Goal: Task Accomplishment & Management: Manage account settings

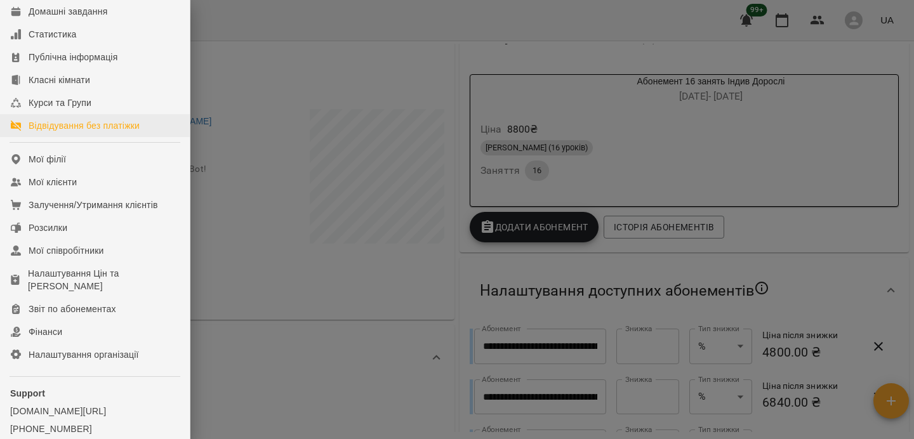
scroll to position [169, 0]
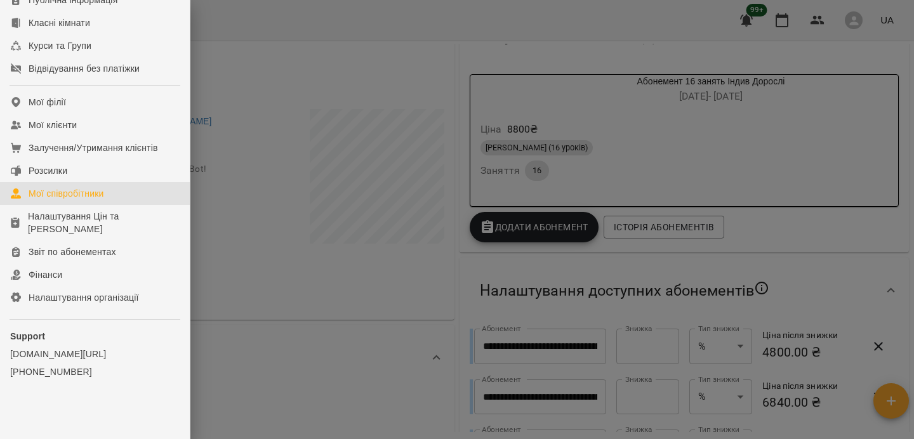
click at [78, 197] on div "Мої співробітники" at bounding box center [67, 193] width 76 height 13
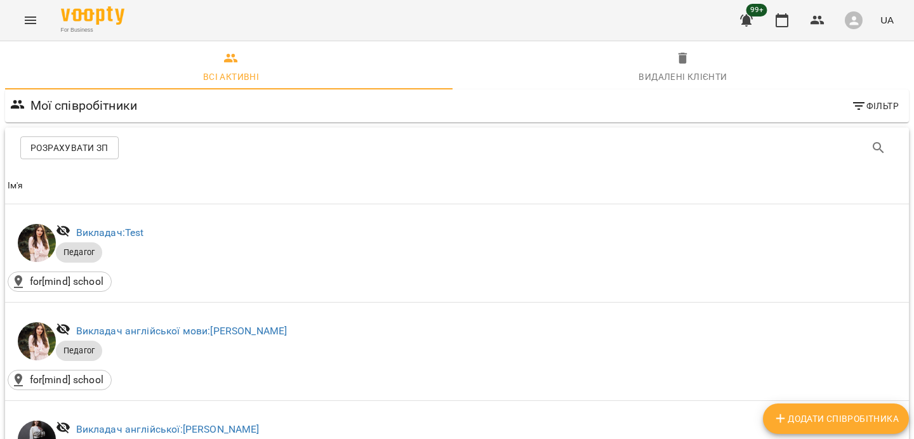
scroll to position [1085, 0]
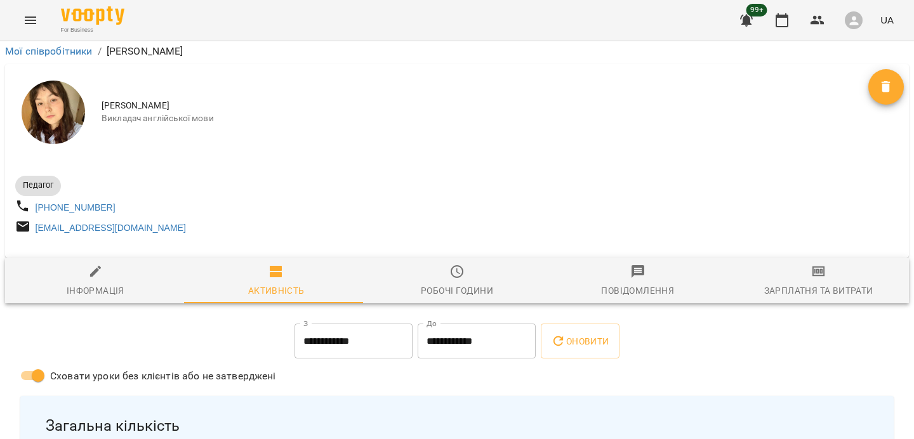
click at [116, 264] on span "Інформація" at bounding box center [96, 281] width 166 height 34
select select "**"
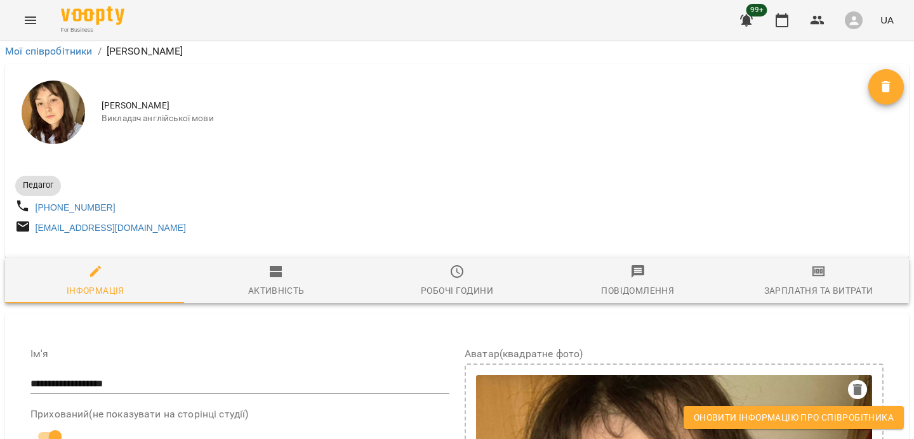
scroll to position [1179, 0]
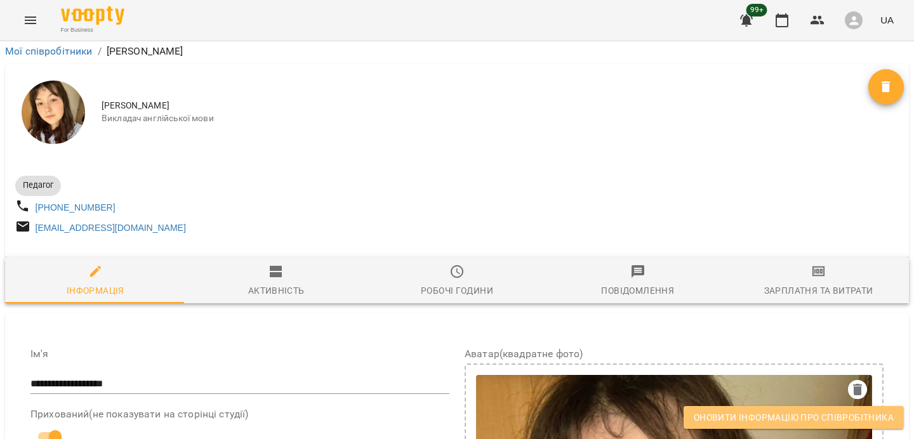
click at [709, 409] on button "Оновити інформацію про співробітника" at bounding box center [794, 417] width 220 height 23
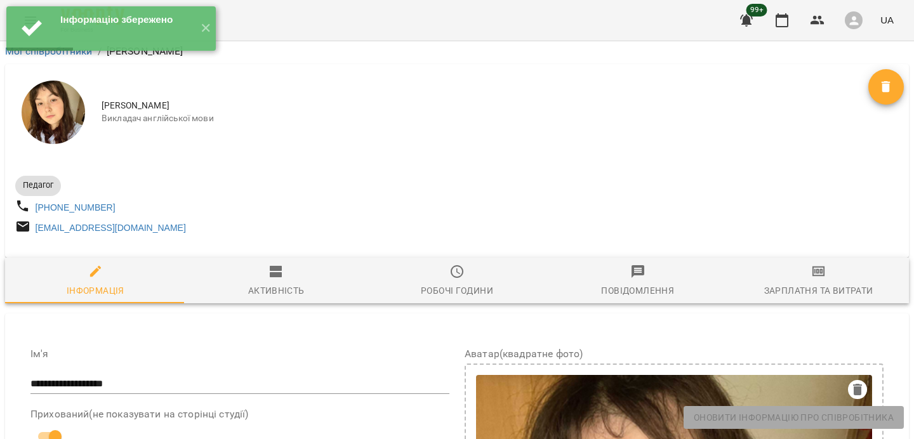
scroll to position [0, 0]
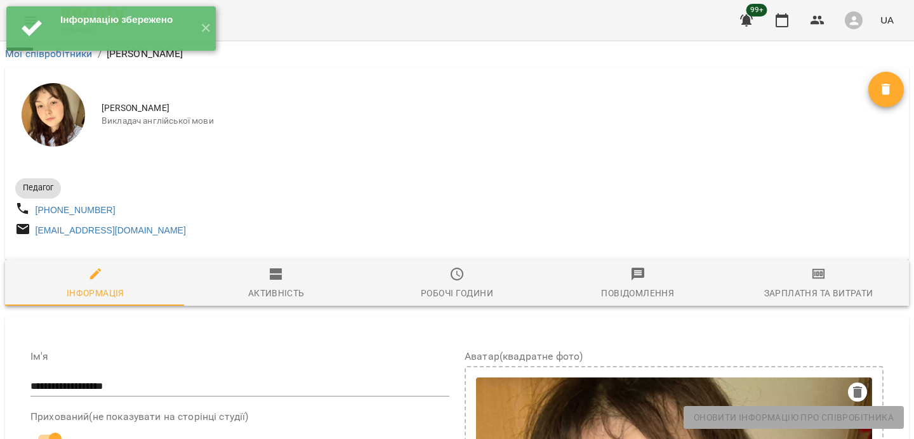
click at [562, 136] on div "[PERSON_NAME] Викладач англійської мови" at bounding box center [457, 115] width 904 height 96
